Goal: Navigation & Orientation: Find specific page/section

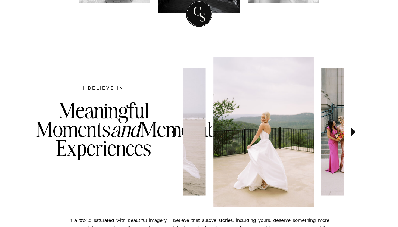
scroll to position [260, 0]
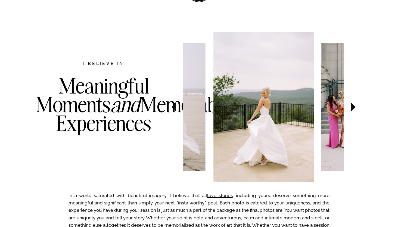
click at [350, 112] on icon at bounding box center [353, 107] width 18 height 19
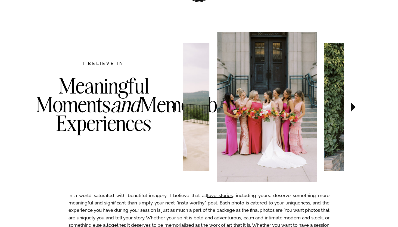
click at [350, 112] on icon at bounding box center [353, 107] width 18 height 19
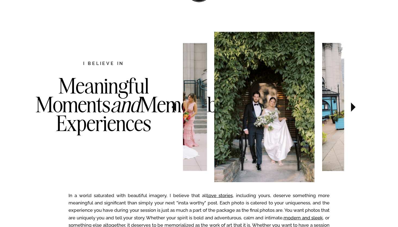
click at [350, 112] on icon at bounding box center [353, 107] width 18 height 19
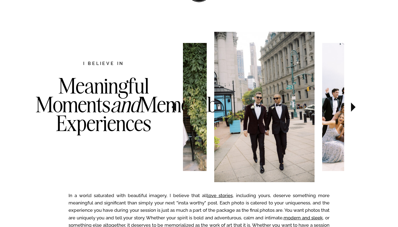
click at [350, 112] on icon at bounding box center [353, 107] width 18 height 19
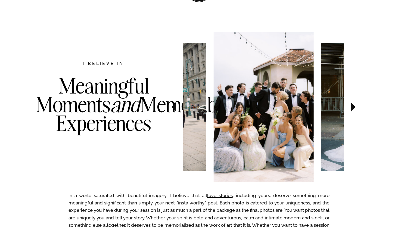
click at [350, 112] on icon at bounding box center [353, 107] width 18 height 19
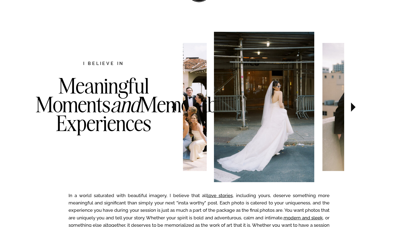
click at [350, 112] on icon at bounding box center [353, 107] width 18 height 19
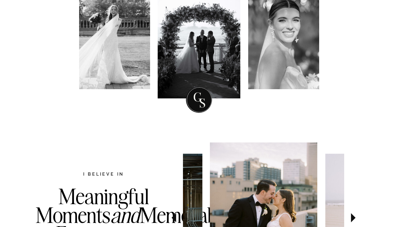
scroll to position [0, 0]
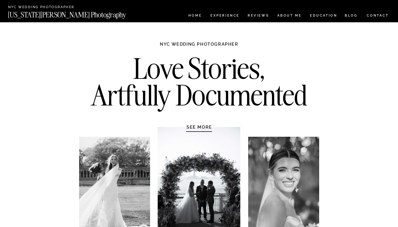
click at [376, 15] on nav "CONTACT" at bounding box center [377, 15] width 23 height 6
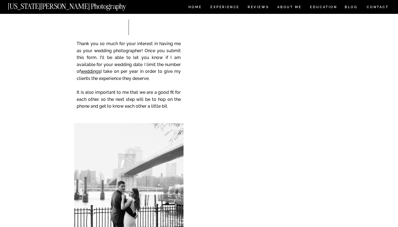
scroll to position [93, 0]
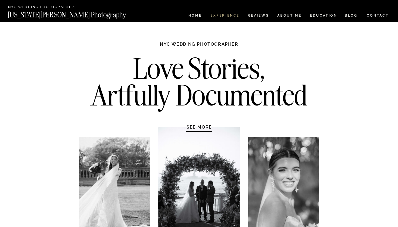
click at [226, 17] on nav "Experience" at bounding box center [224, 16] width 29 height 5
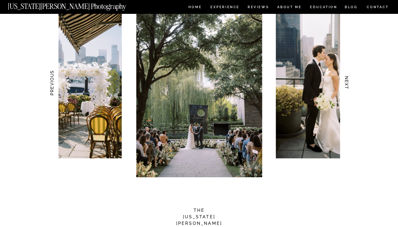
scroll to position [504, 0]
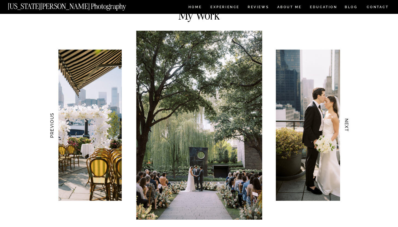
click at [109, 109] on img at bounding box center [68, 125] width 108 height 151
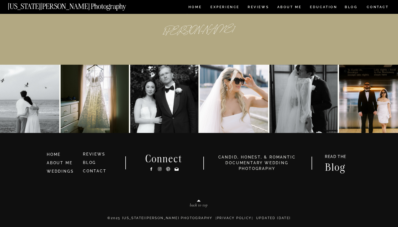
scroll to position [2526, 0]
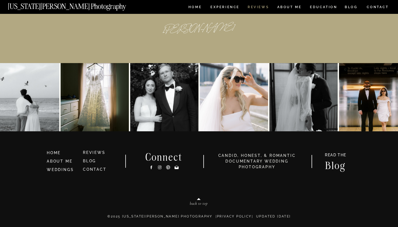
click at [262, 8] on nav "REVIEWS" at bounding box center [257, 7] width 20 height 5
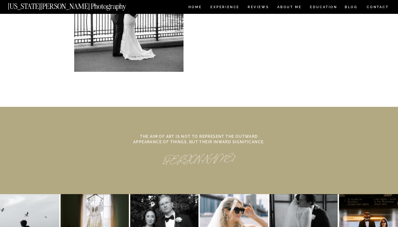
scroll to position [2336, 0]
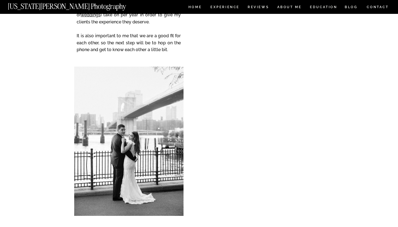
scroll to position [1645, 0]
